Goal: Check status: Check status

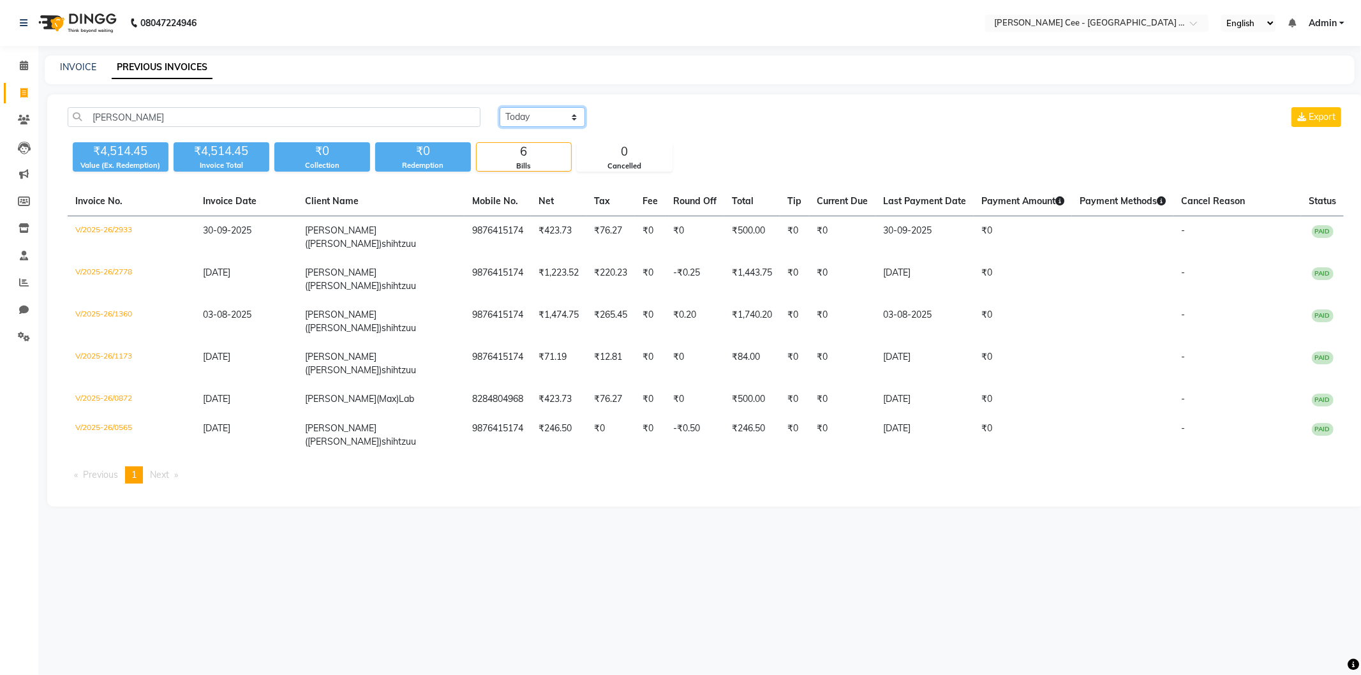
click at [511, 117] on select "[DATE] [DATE] Custom Range" at bounding box center [543, 117] width 86 height 20
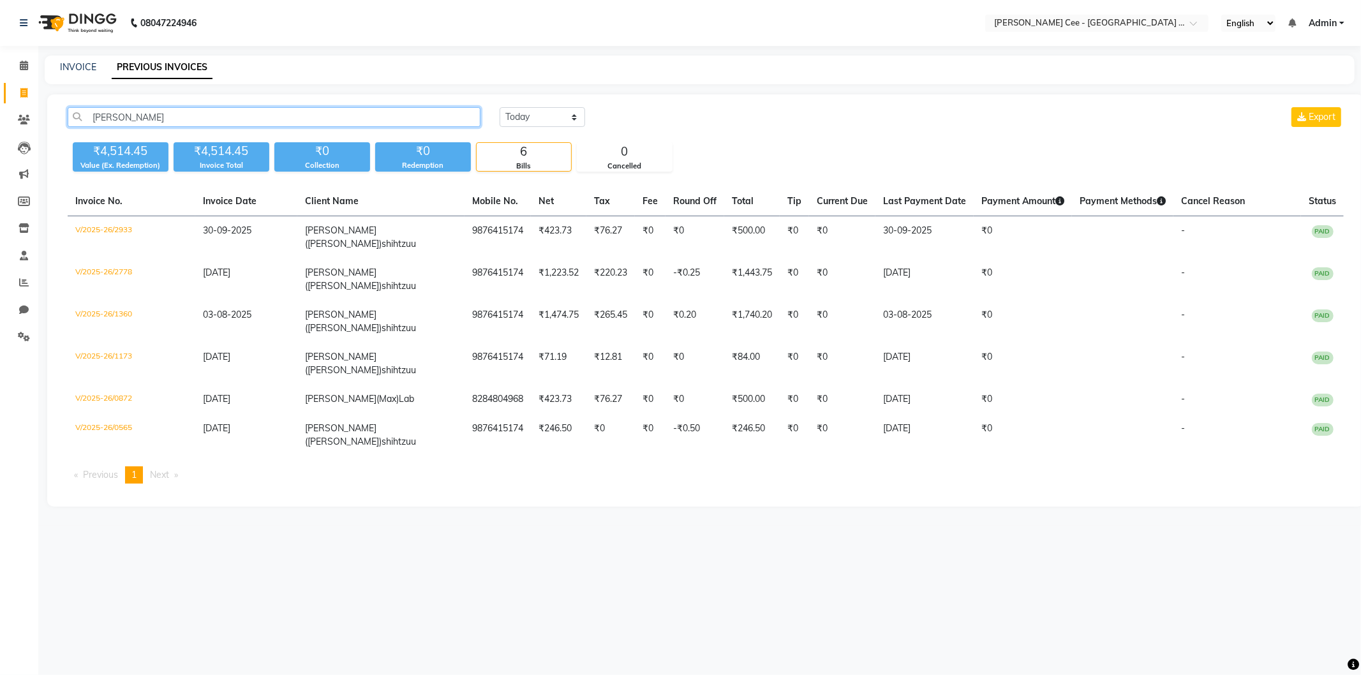
click at [187, 124] on input "[PERSON_NAME]" at bounding box center [274, 117] width 413 height 20
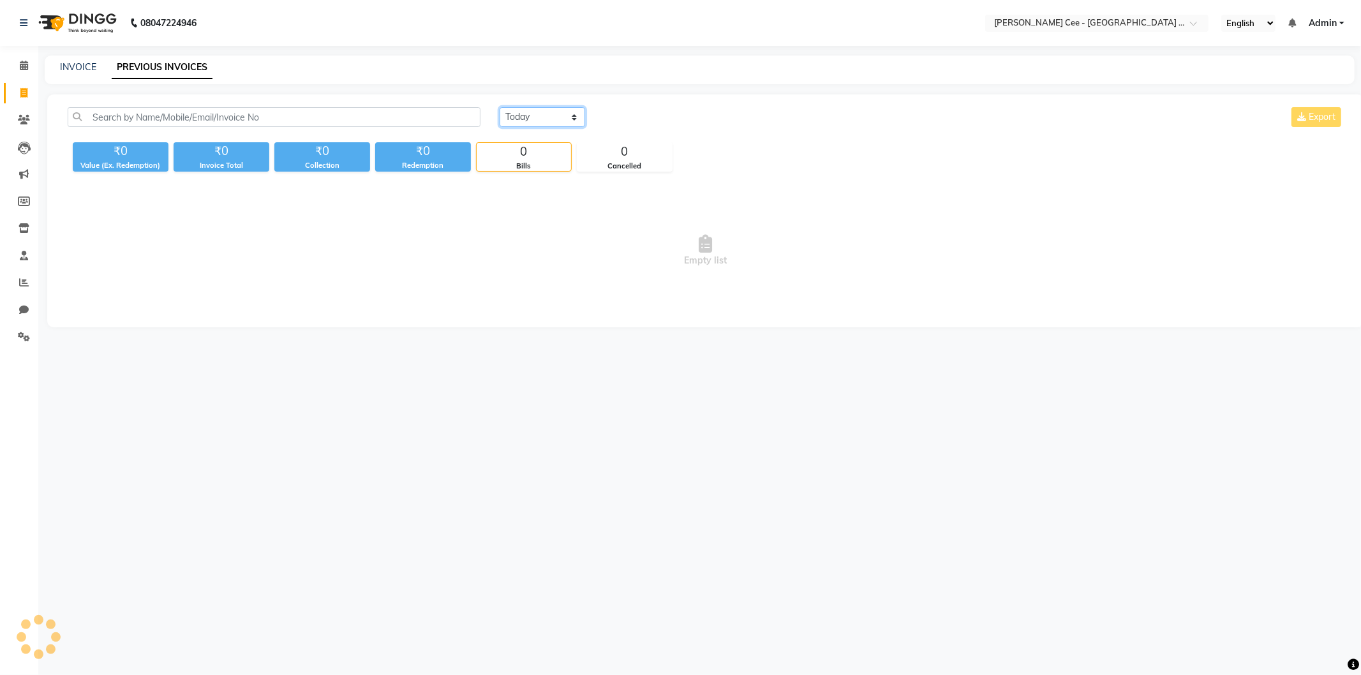
click at [558, 111] on select "[DATE] [DATE] Custom Range" at bounding box center [543, 117] width 86 height 20
select select "range"
click at [500, 107] on select "[DATE] [DATE] Custom Range" at bounding box center [543, 117] width 86 height 20
click at [664, 116] on input "02-10-2025" at bounding box center [646, 118] width 89 height 18
select select "10"
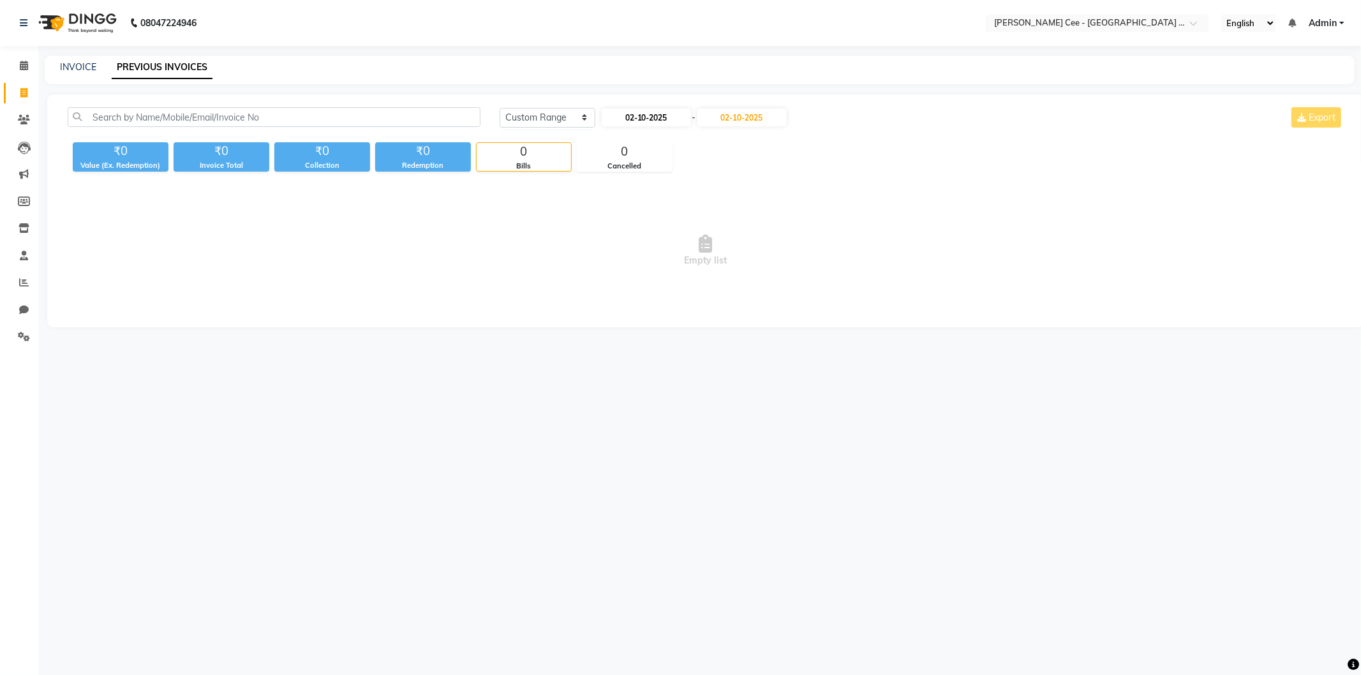
select select "2025"
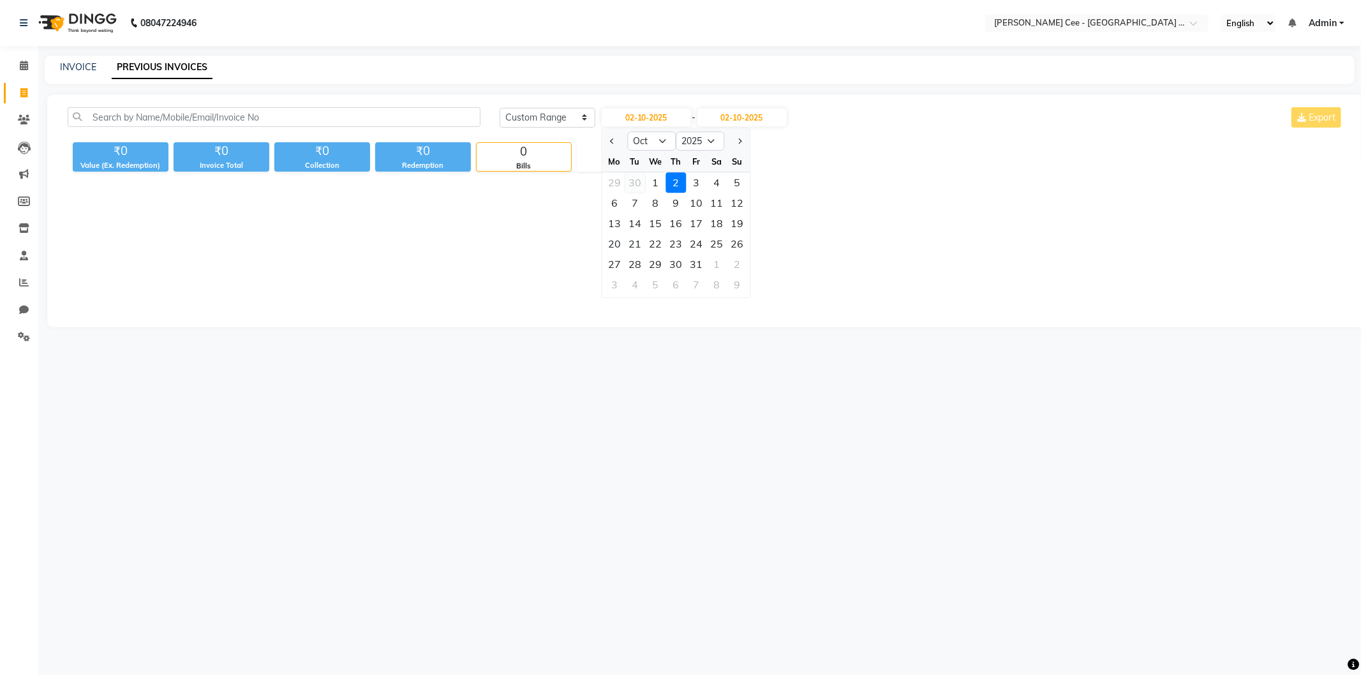
click at [636, 180] on div "30" at bounding box center [635, 182] width 20 height 20
type input "30-09-2025"
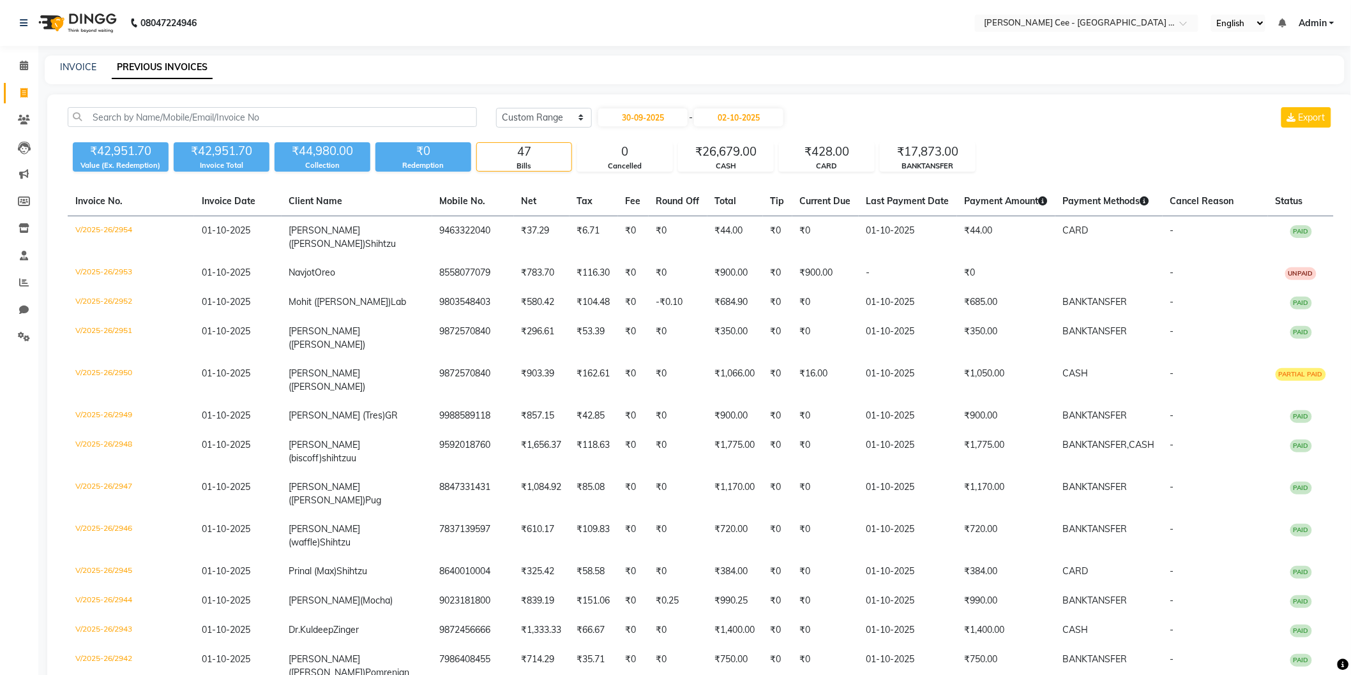
click at [743, 119] on input "02-10-2025" at bounding box center [738, 118] width 89 height 18
select select "10"
click at [731, 177] on div "30" at bounding box center [732, 182] width 20 height 20
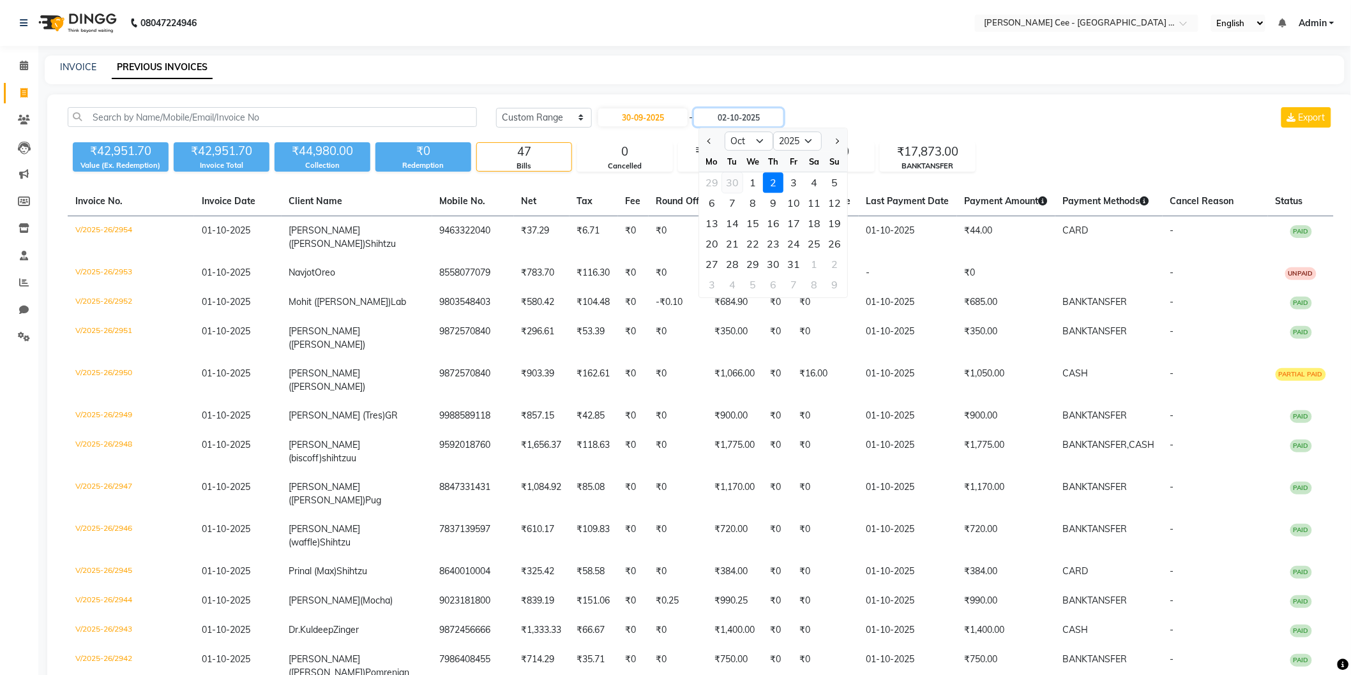
type input "30-09-2025"
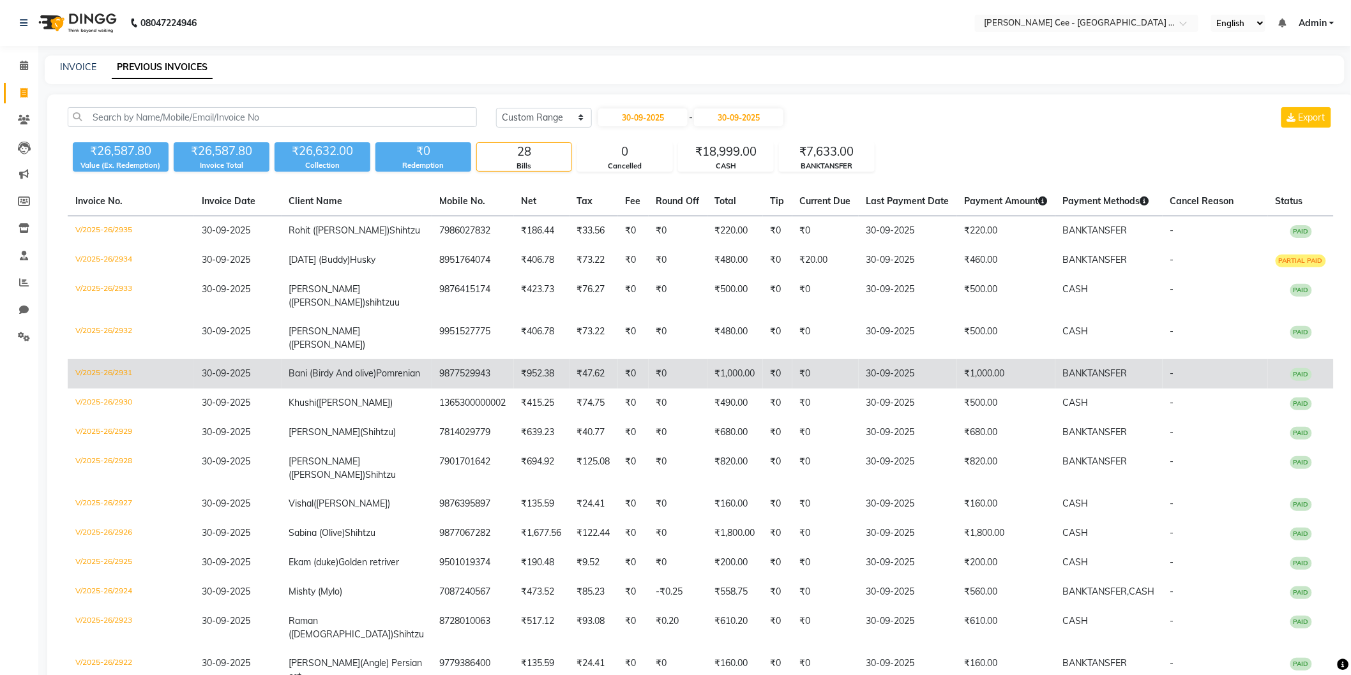
click at [432, 364] on td "9877529943" at bounding box center [473, 373] width 82 height 29
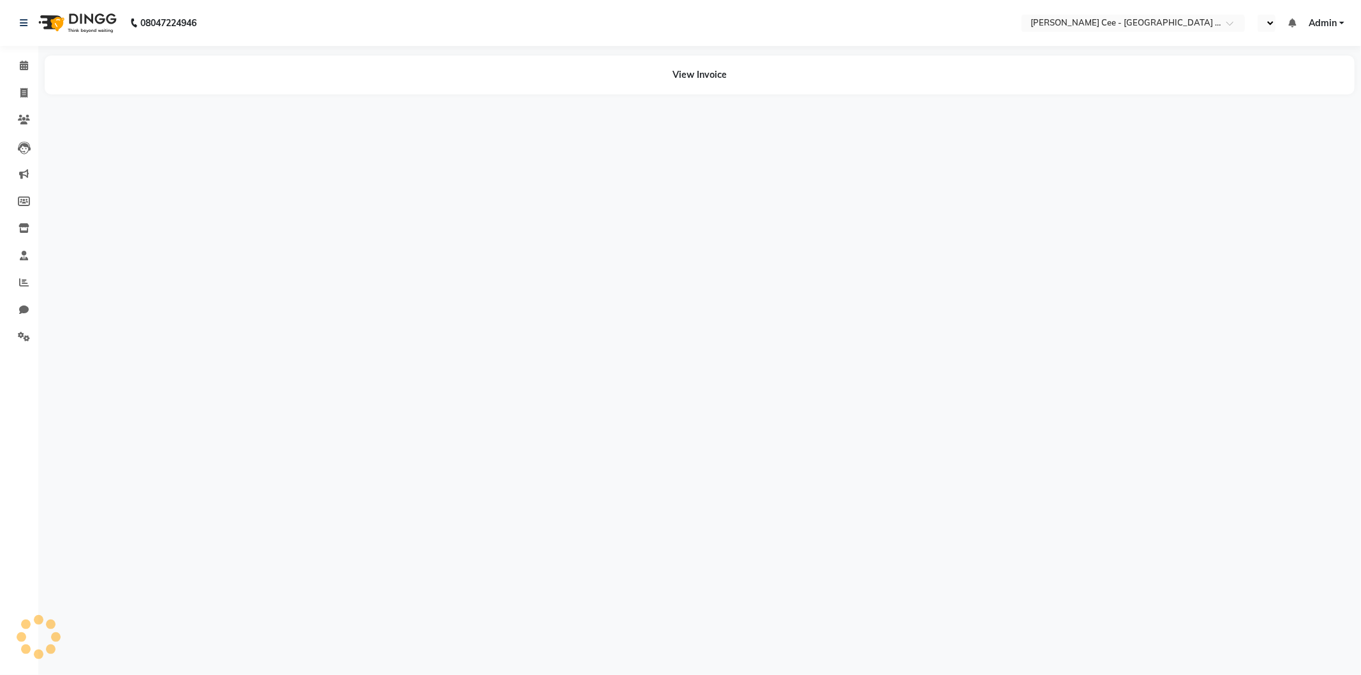
select select "en"
